Goal: Find specific page/section: Find specific page/section

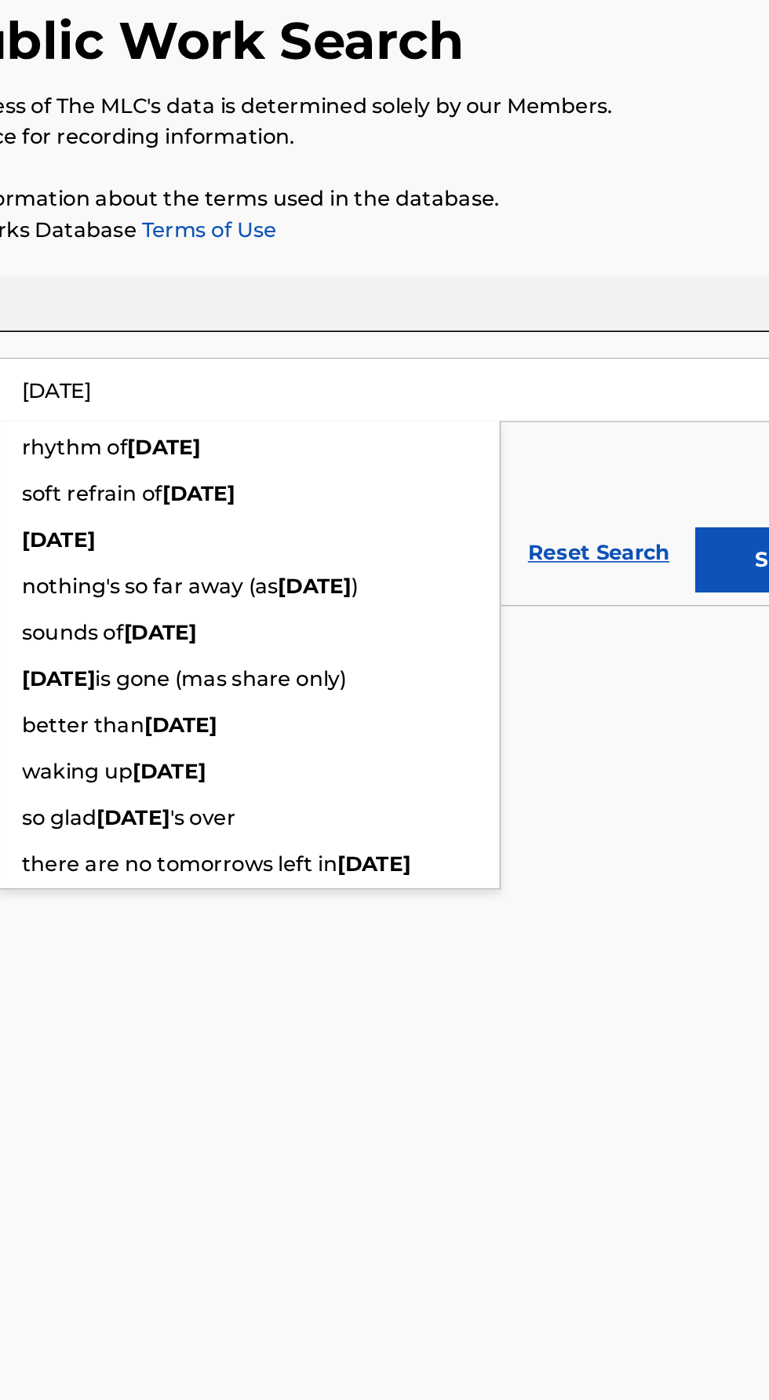
type input "[DATE]"
click at [637, 462] on button "Search" at bounding box center [692, 464] width 118 height 39
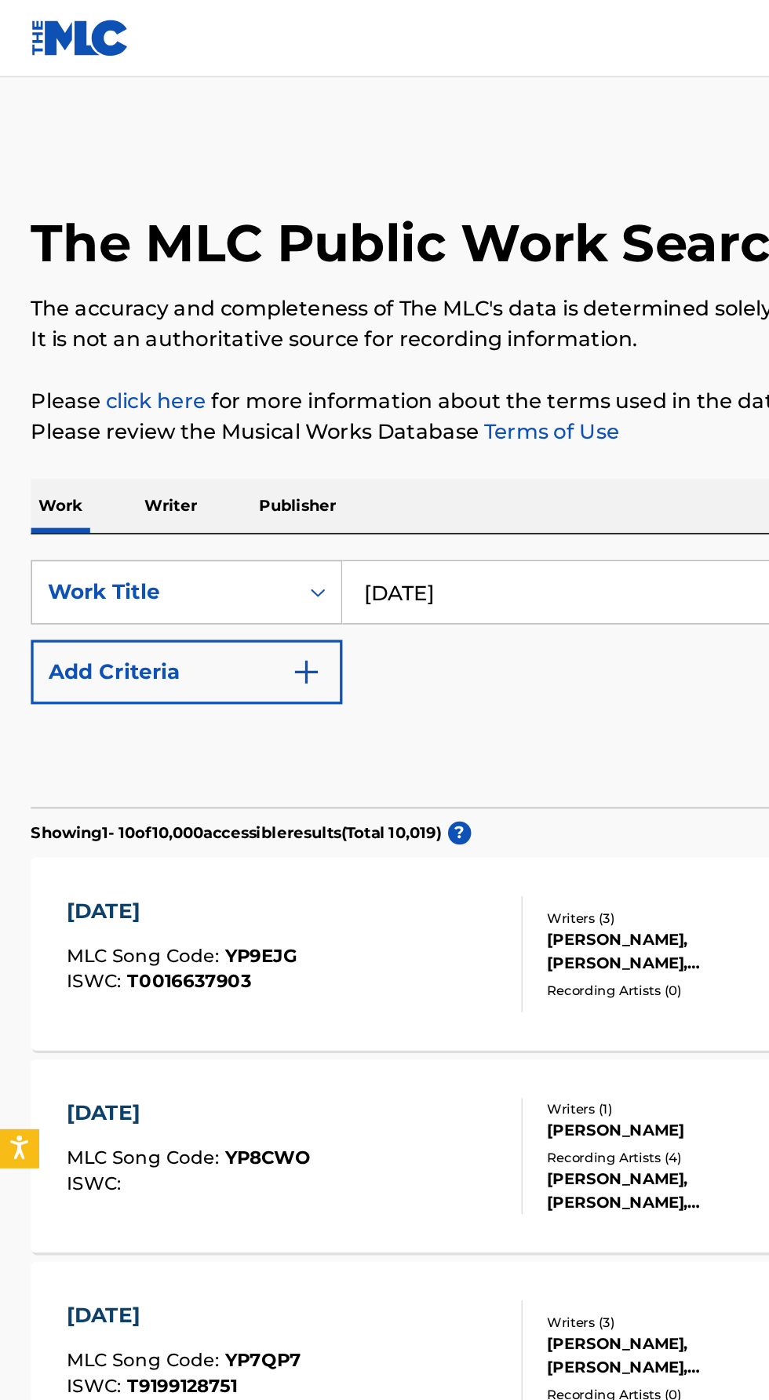
click at [299, 345] on input "[DATE]" at bounding box center [479, 361] width 541 height 38
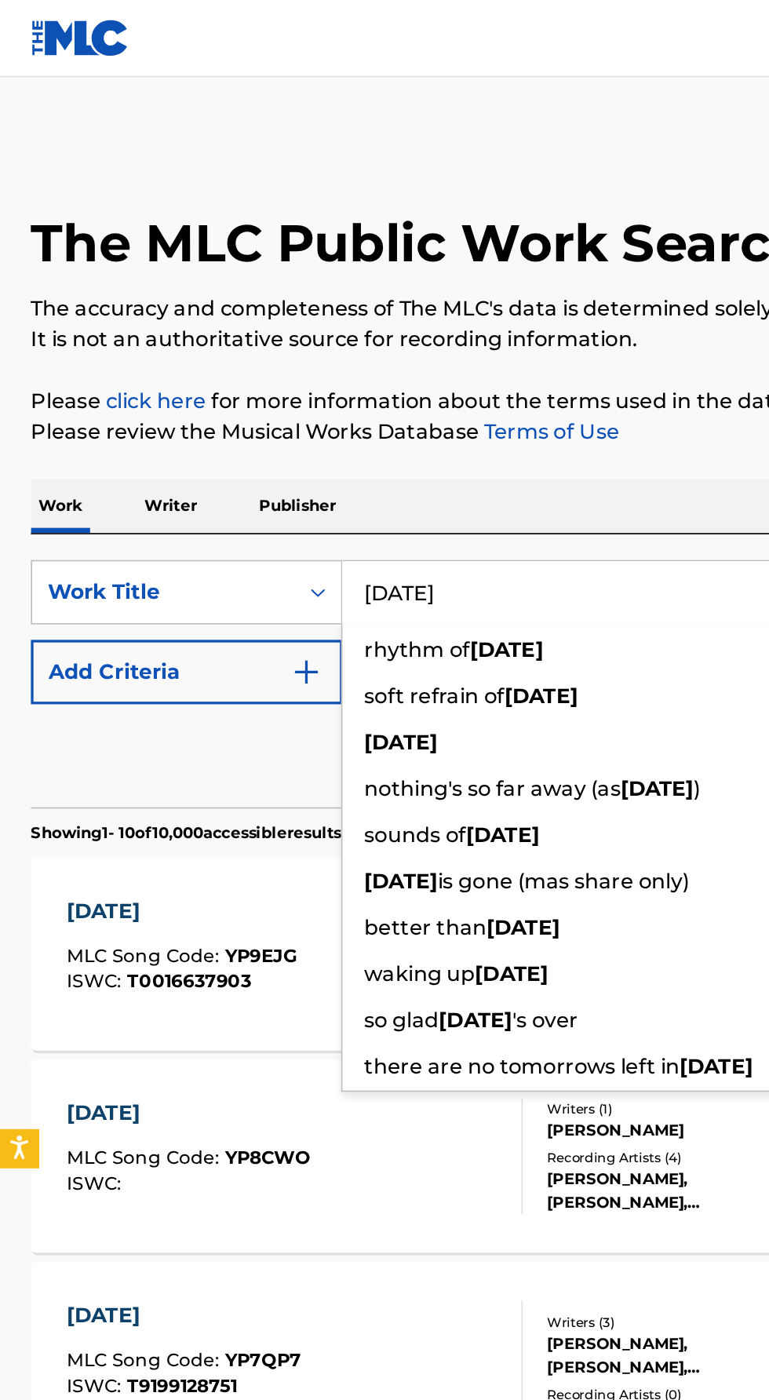
click at [100, 294] on p "Writer" at bounding box center [104, 308] width 42 height 33
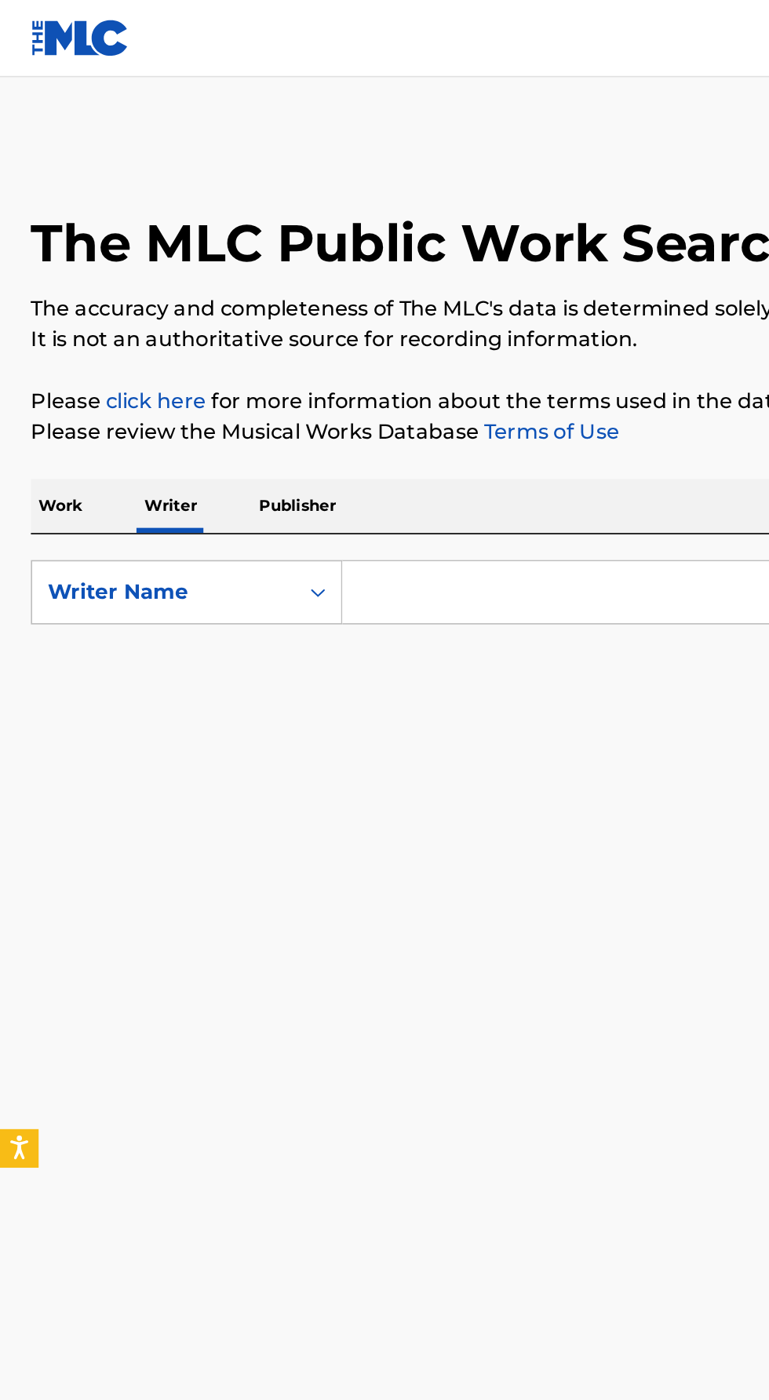
click at [228, 360] on input "Search Form" at bounding box center [479, 361] width 541 height 38
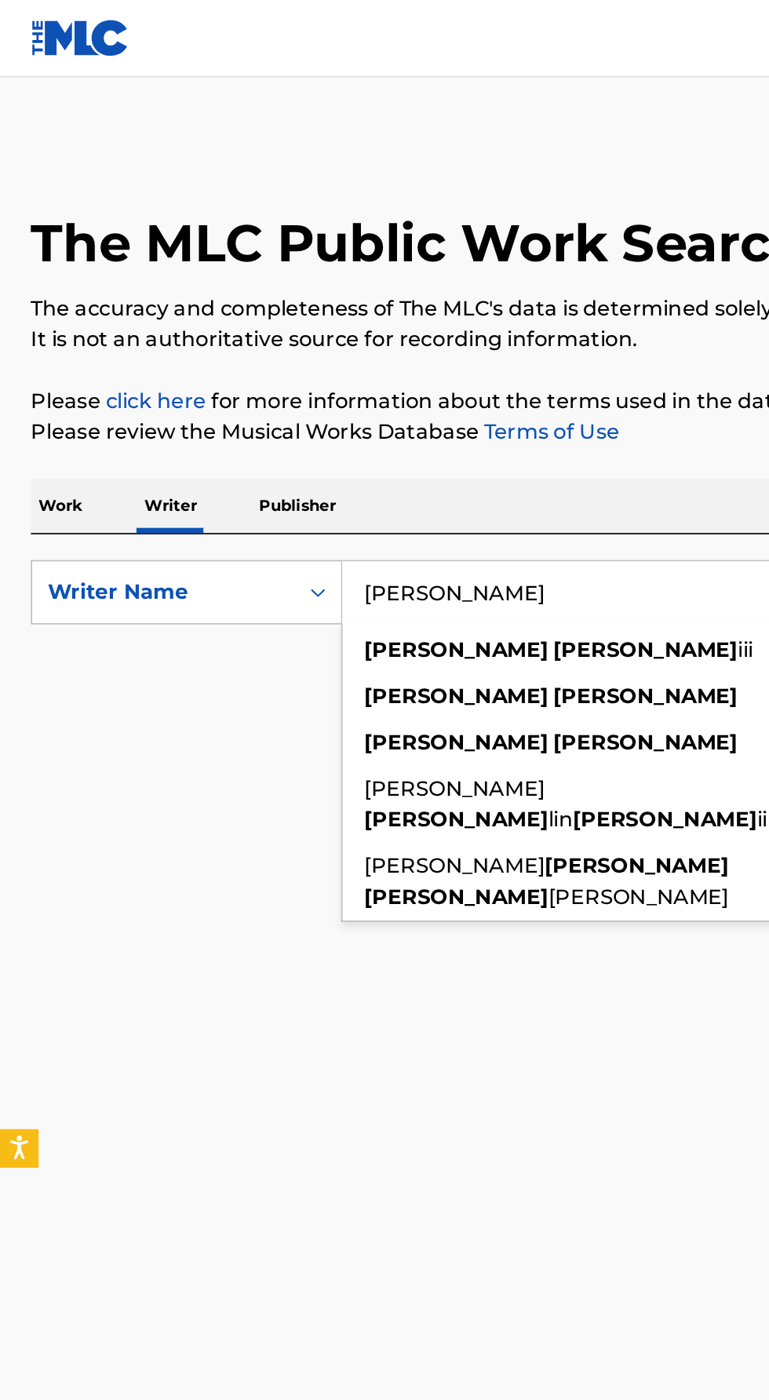
click at [337, 396] on strong "[PERSON_NAME]" at bounding box center [393, 395] width 112 height 15
type input "[PERSON_NAME]"
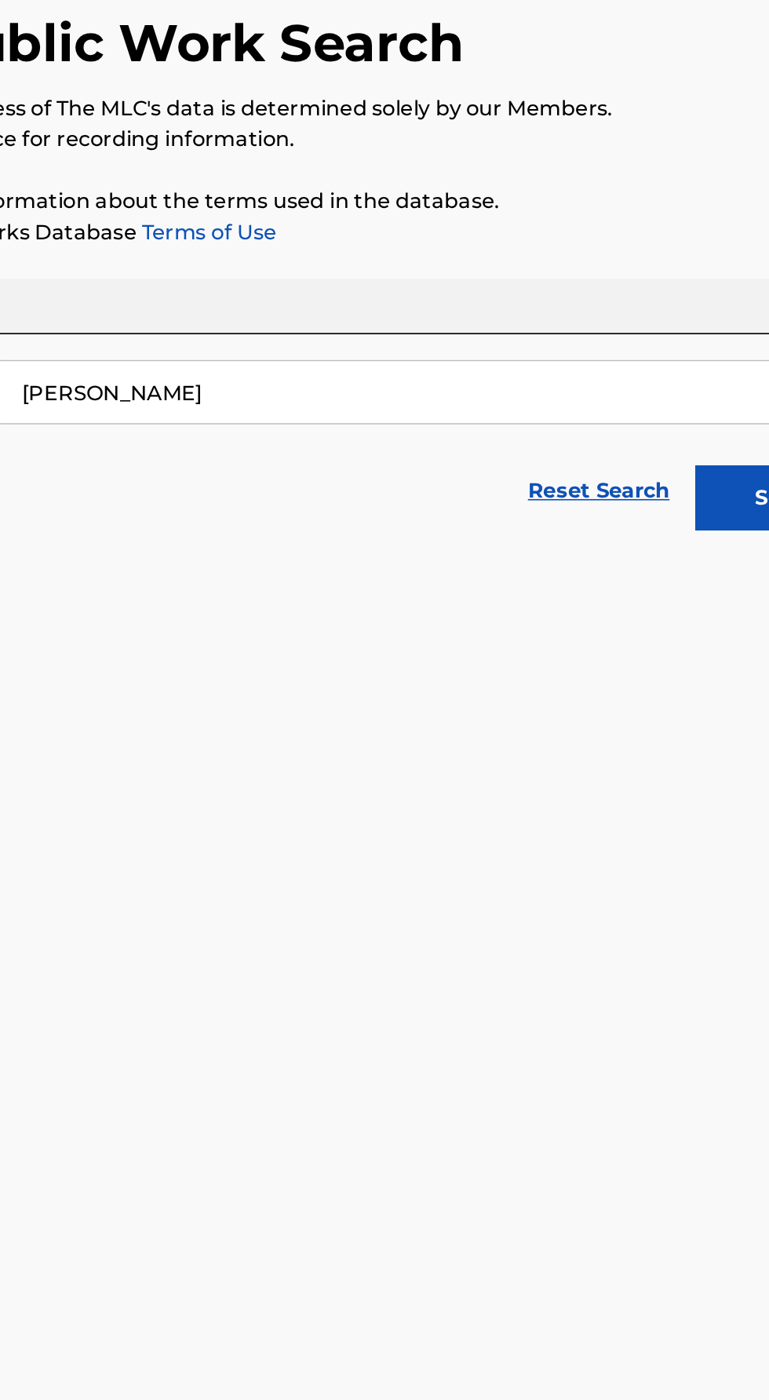
click at [641, 417] on button "Search" at bounding box center [692, 425] width 118 height 39
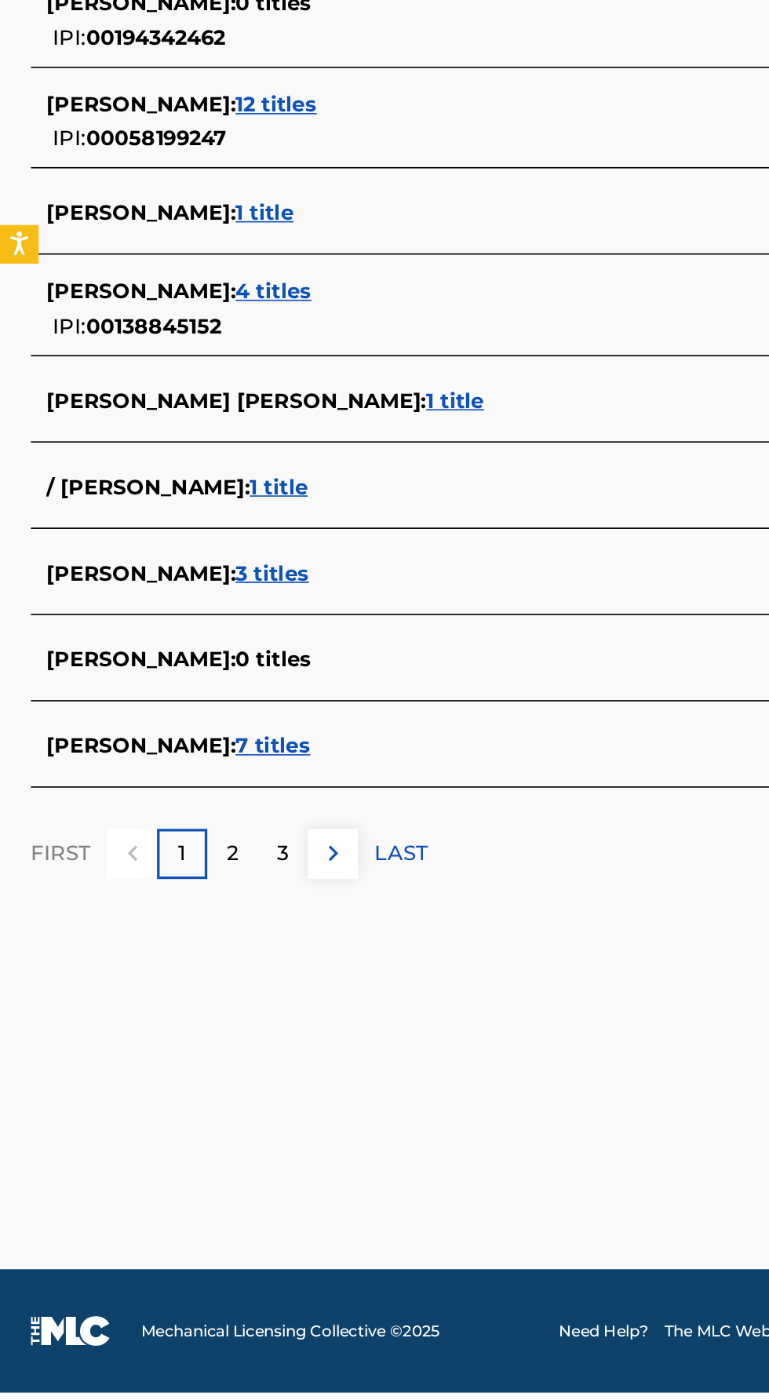
click at [177, 1005] on span "7 titles" at bounding box center [167, 1005] width 46 height 15
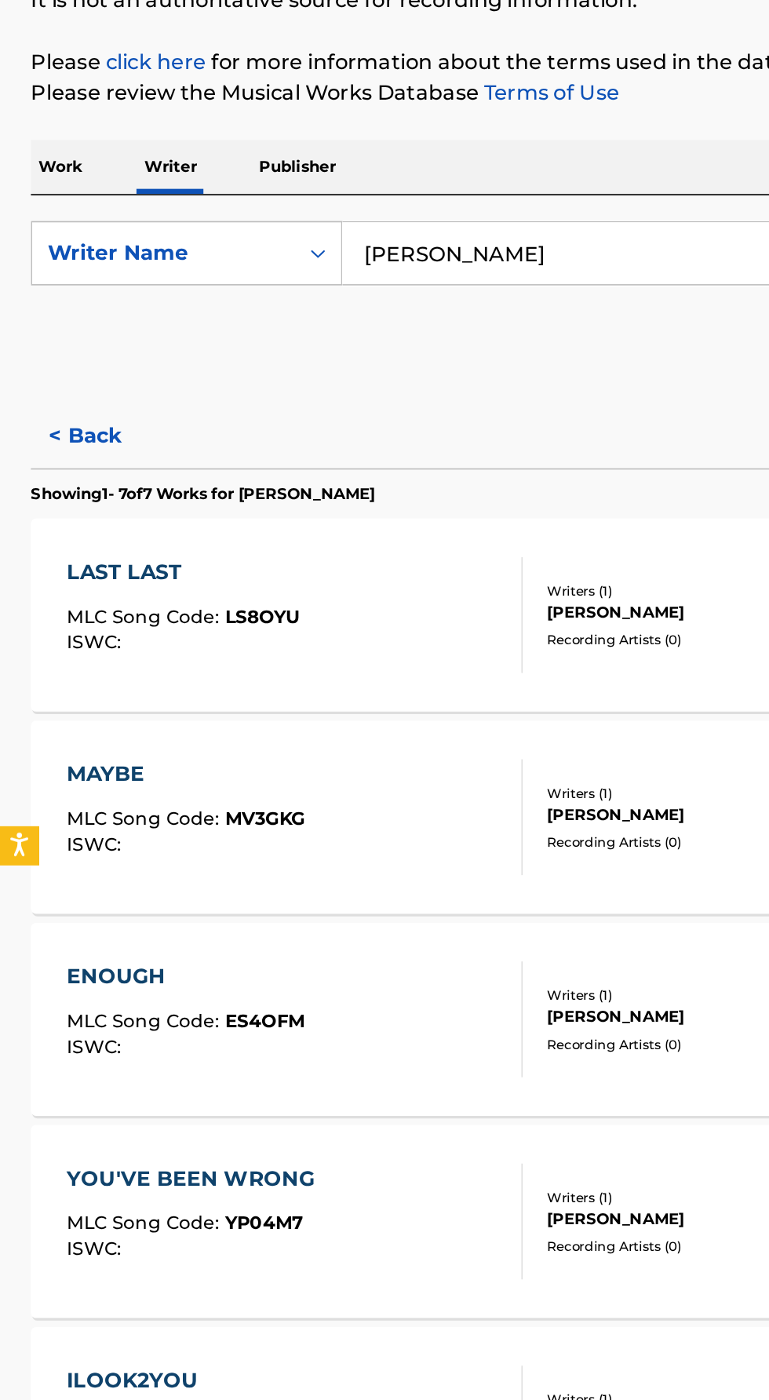
scroll to position [22, 0]
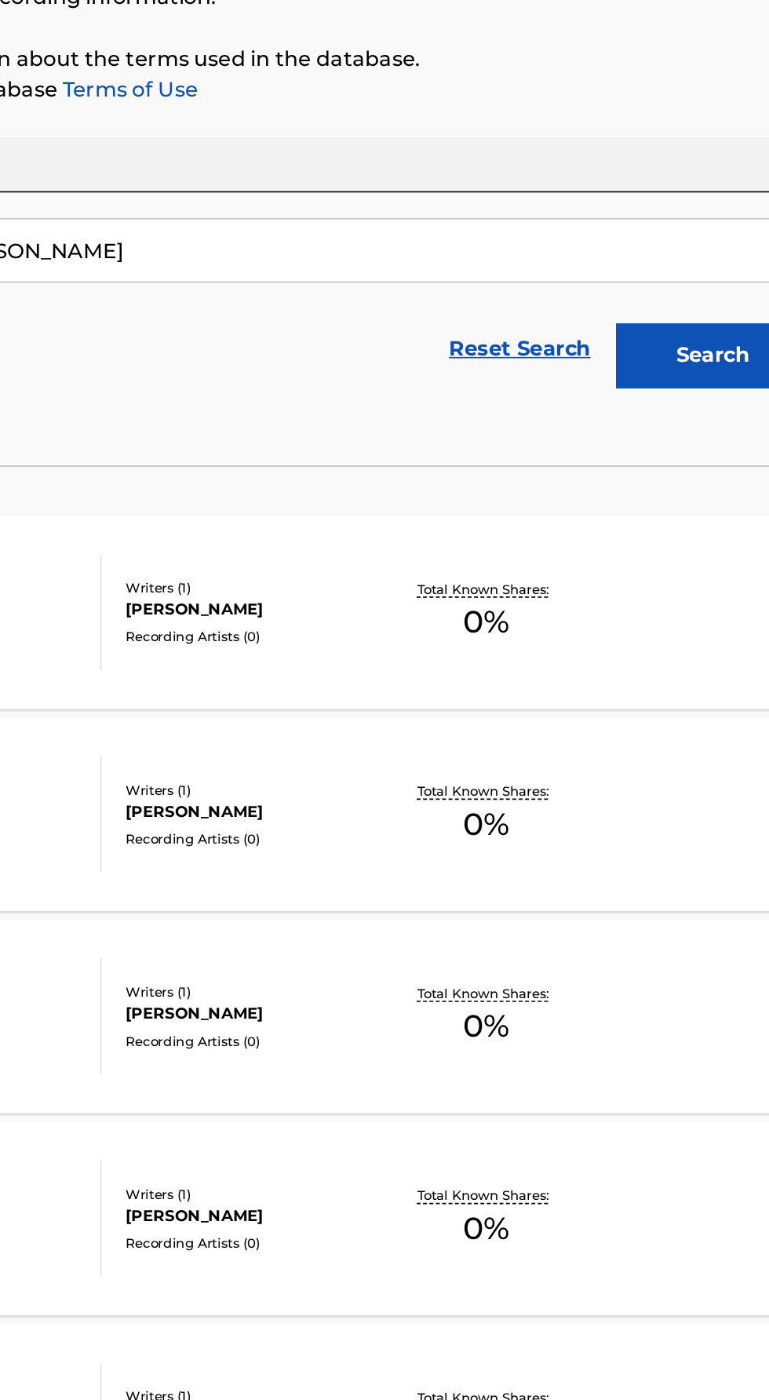
click at [341, 716] on div "MAYBE MLC Song Code : MV3GKG ISWC : Writers ( 1 ) [PERSON_NAME] Recording Artis…" at bounding box center [384, 683] width 731 height 118
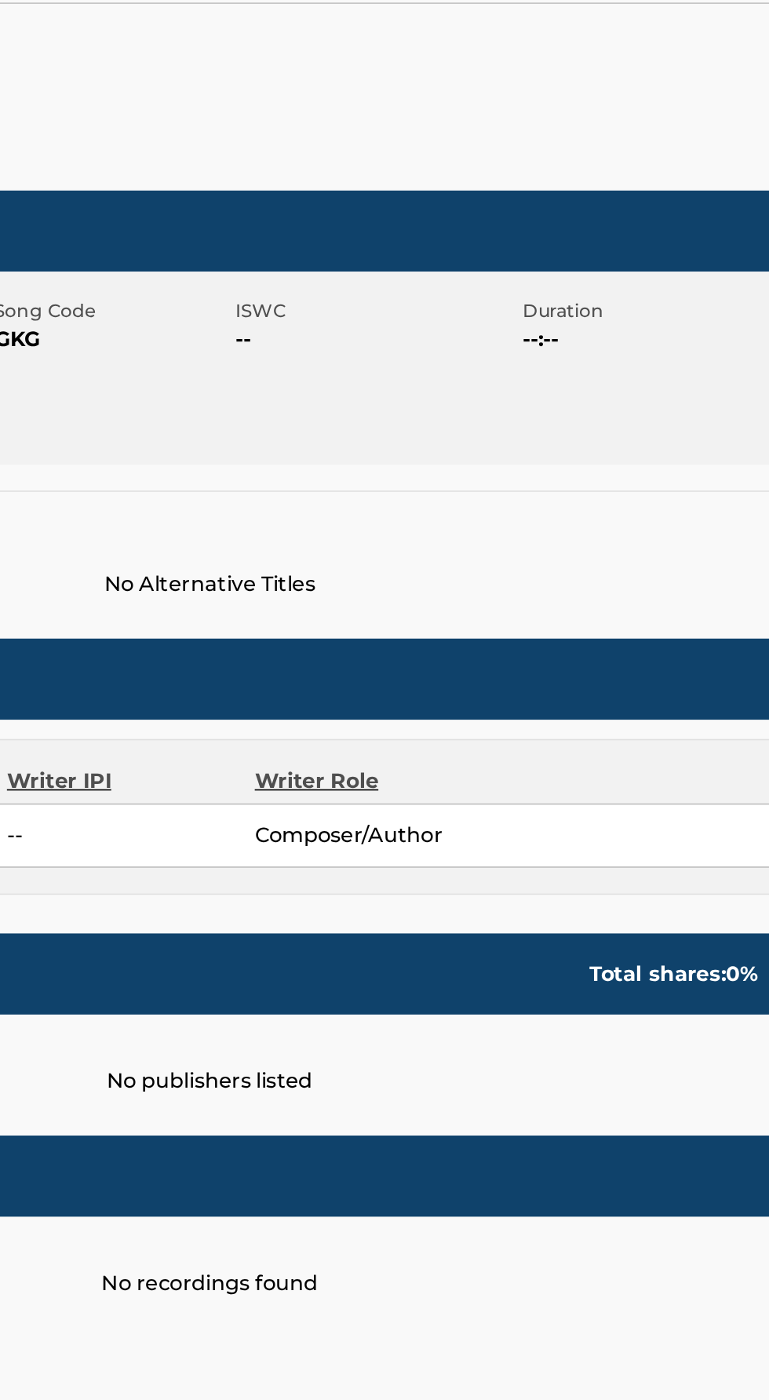
click at [550, 662] on div "[PERSON_NAME] -- Composer/Author" at bounding box center [384, 672] width 714 height 39
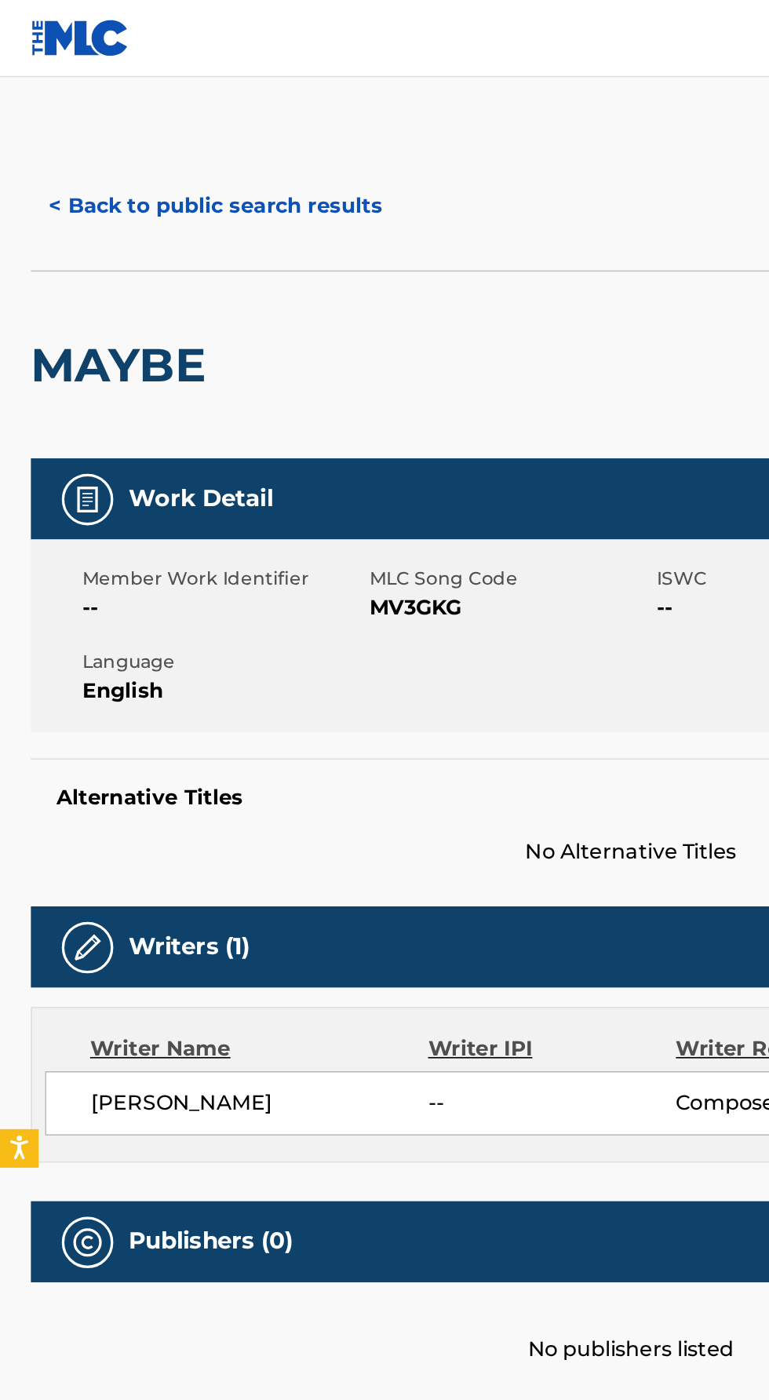
click at [38, 122] on button "< Back to public search results" at bounding box center [131, 125] width 225 height 39
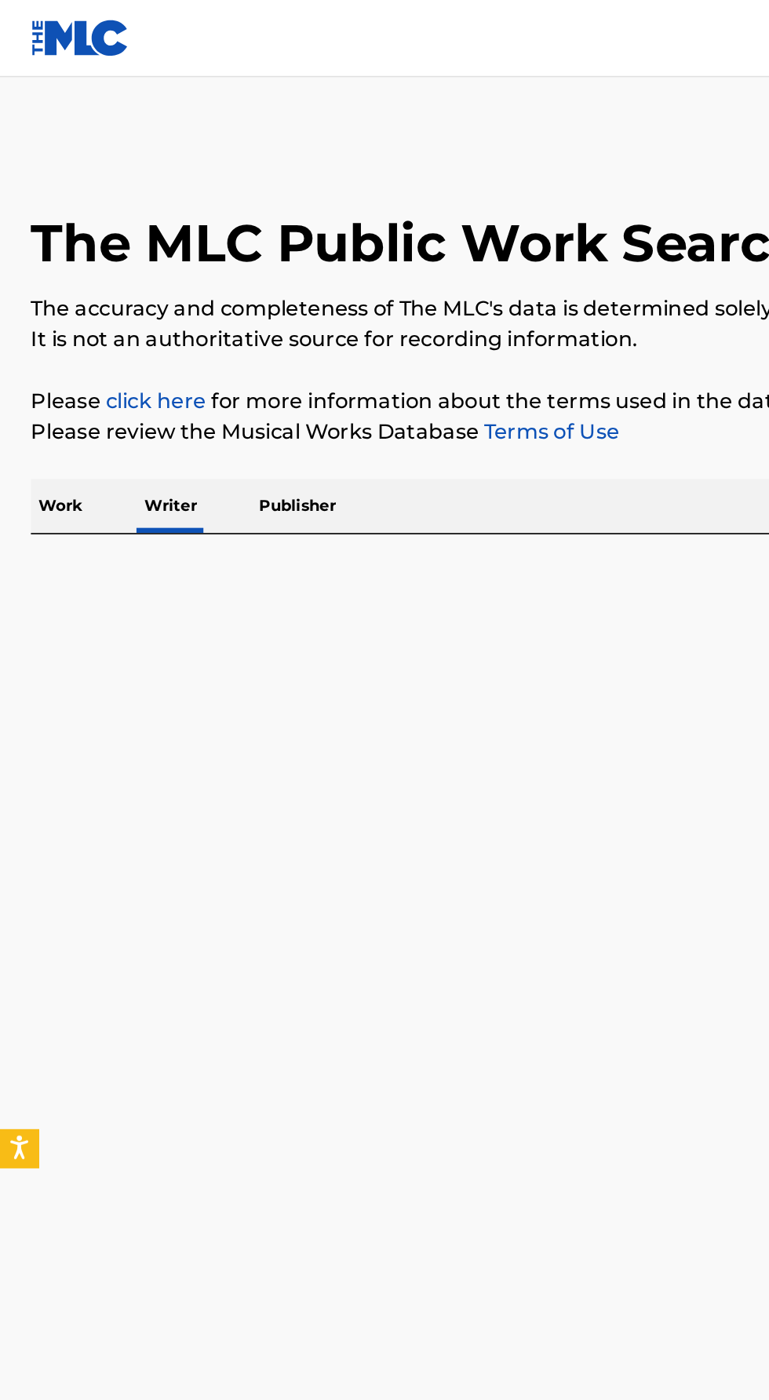
scroll to position [22, 0]
